Goal: Ask a question

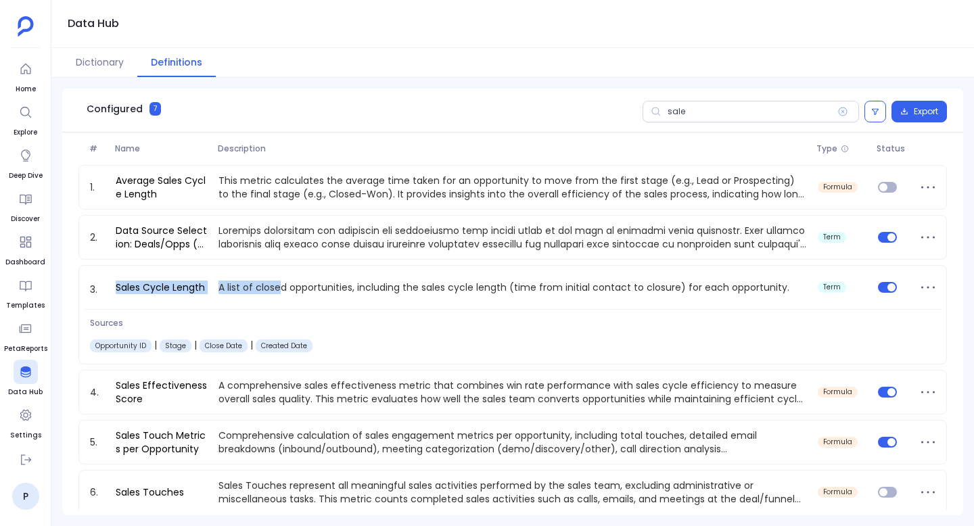
scroll to position [5, 0]
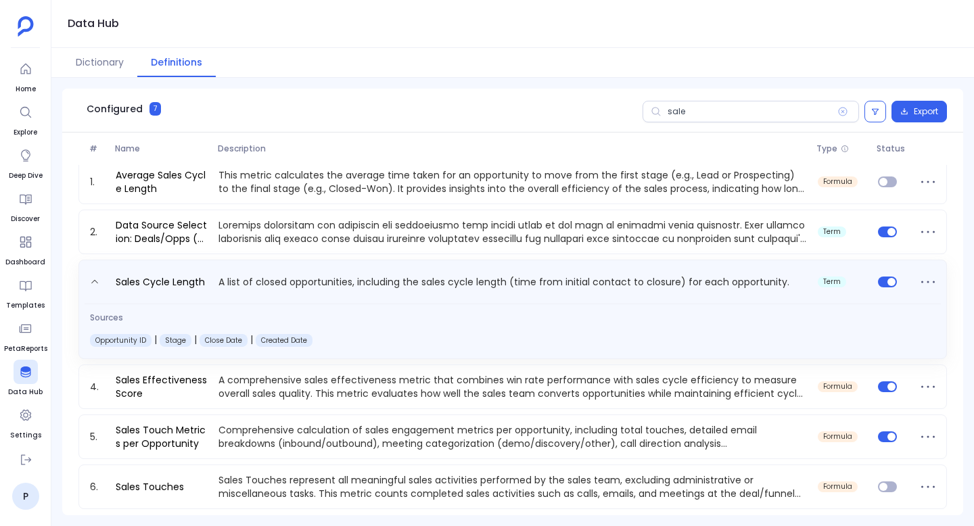
click at [350, 280] on p "A list of closed opportunities, including the sales cycle length (time from ini…" at bounding box center [512, 285] width 599 height 22
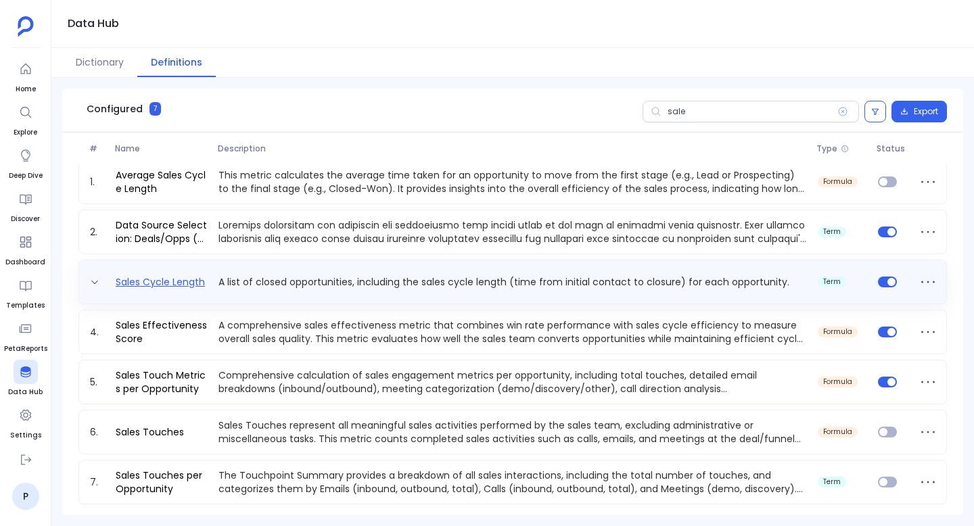
click at [164, 287] on link "Sales Cycle Length" at bounding box center [160, 282] width 100 height 14
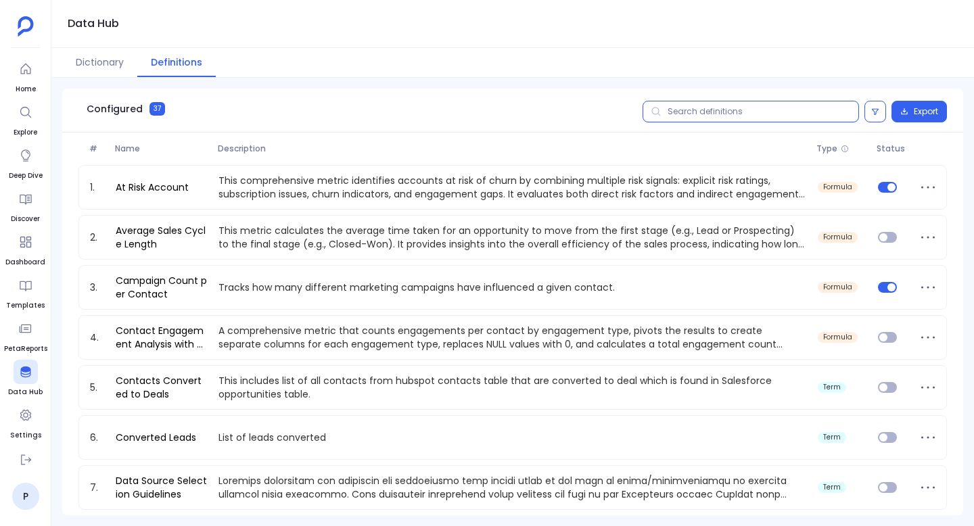
click at [681, 118] on input "text" at bounding box center [751, 112] width 217 height 22
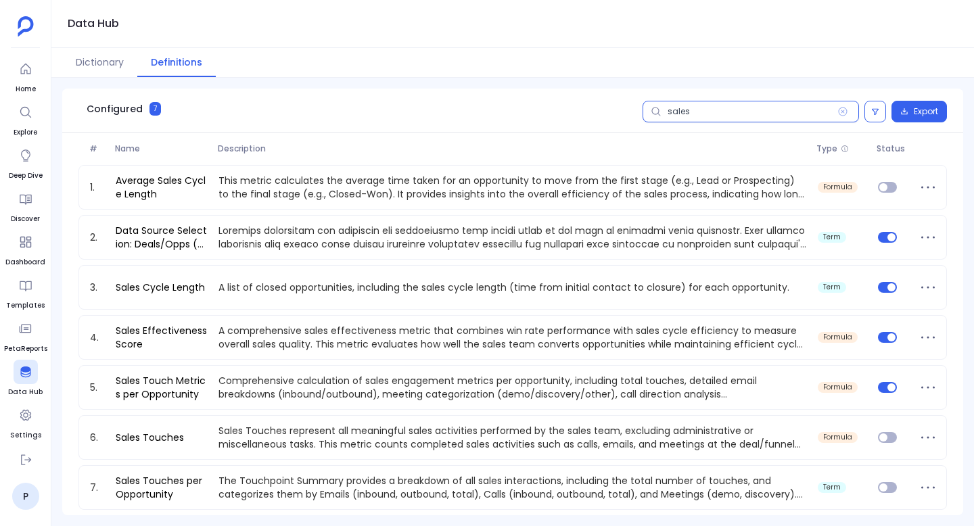
type input "sales"
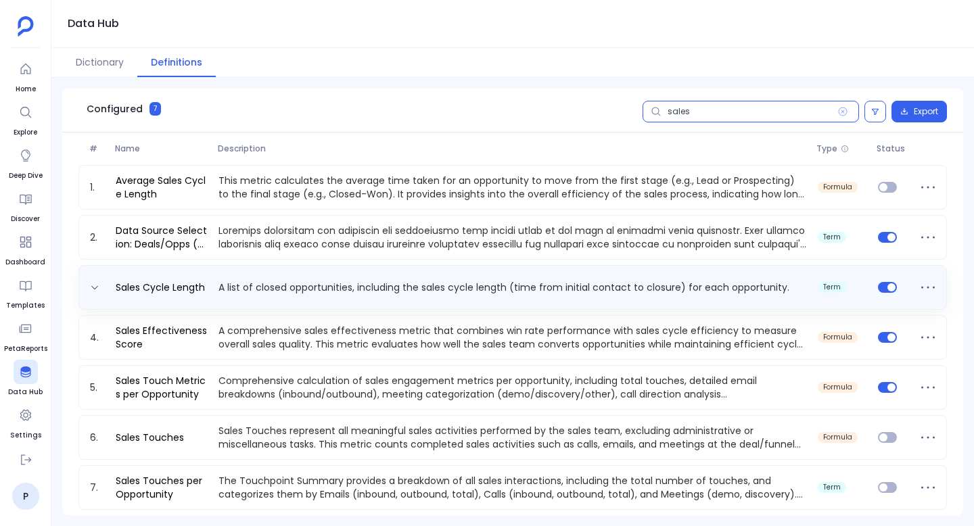
scroll to position [5, 0]
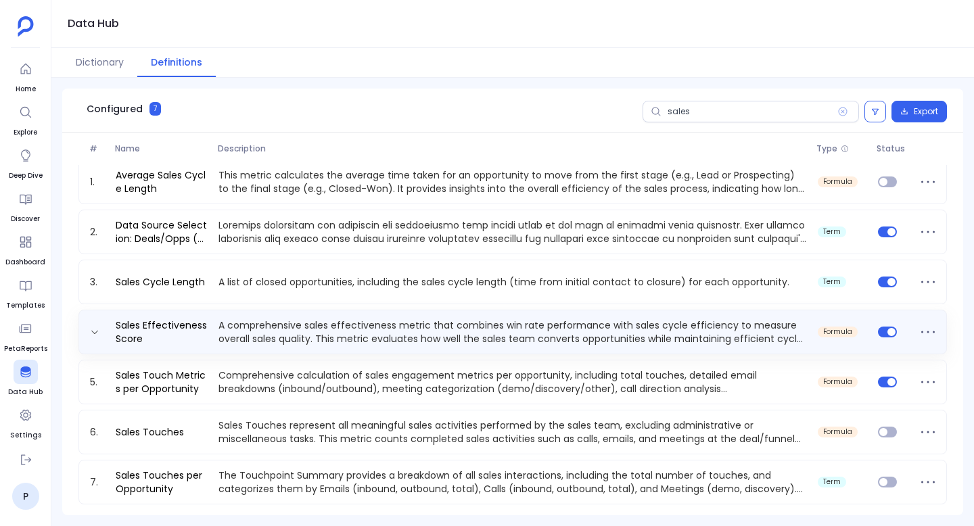
click at [319, 329] on p "A comprehensive sales effectiveness metric that combines win rate performance w…" at bounding box center [512, 332] width 599 height 27
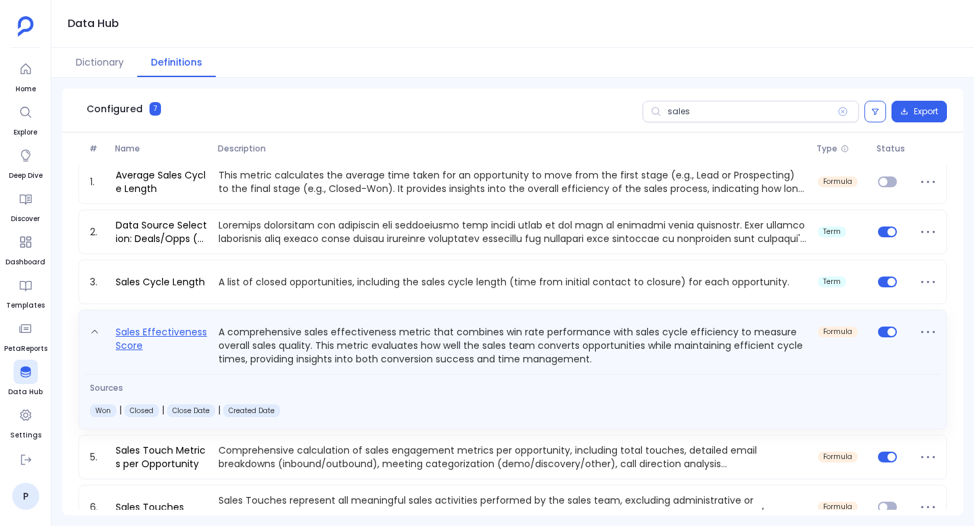
click at [131, 335] on link "Sales Effectiveness Score" at bounding box center [161, 345] width 103 height 42
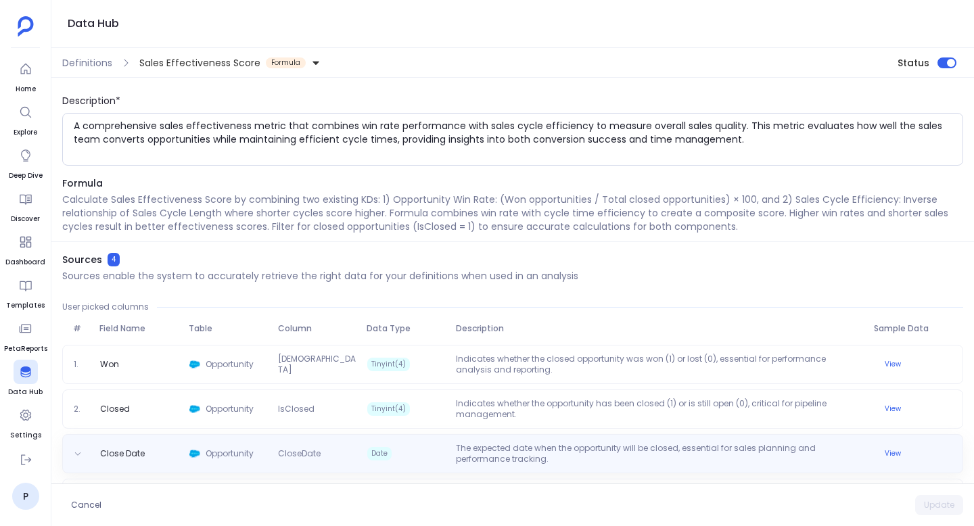
scroll to position [32, 0]
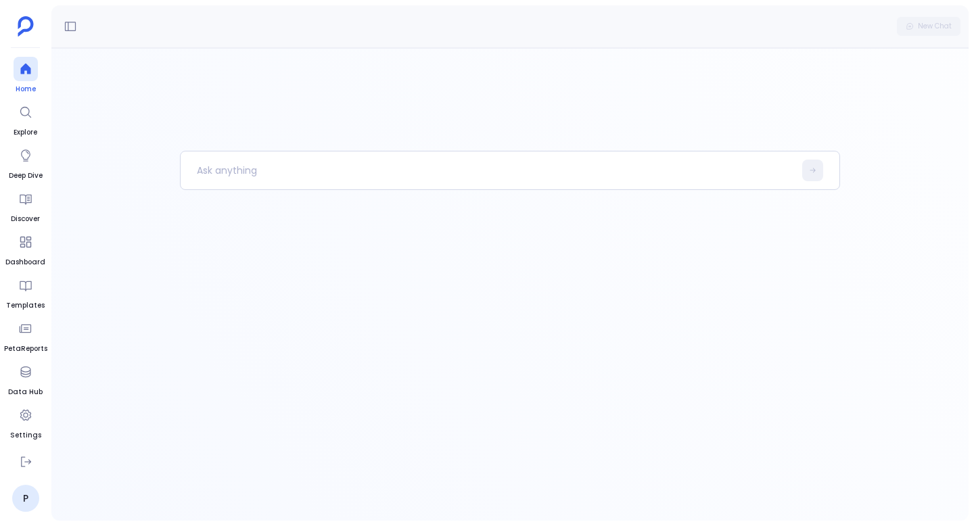
click at [20, 58] on div at bounding box center [26, 69] width 24 height 24
click at [246, 157] on p at bounding box center [488, 170] width 614 height 35
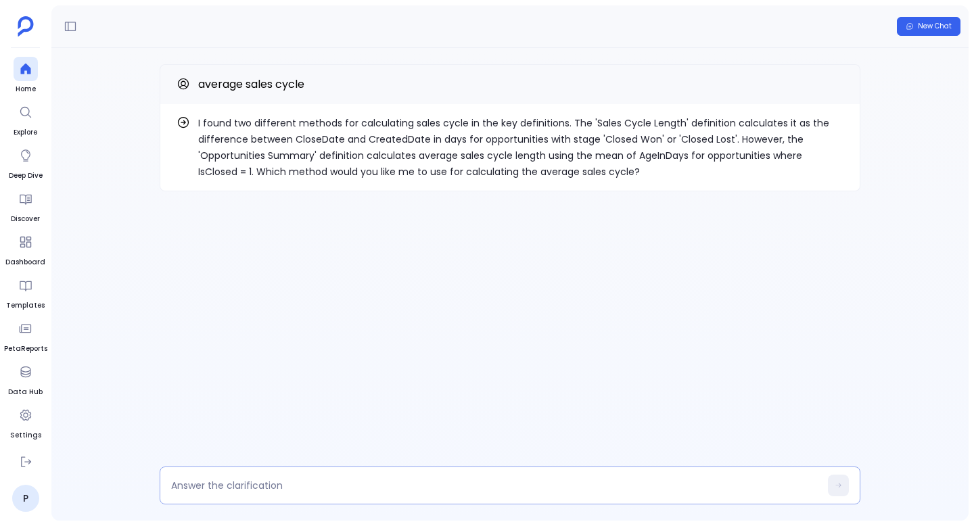
click at [248, 474] on div at bounding box center [510, 486] width 701 height 38
click at [249, 486] on textarea at bounding box center [495, 486] width 649 height 14
type textarea "is there a Kd called Average sales cycle length"
